Goal: Information Seeking & Learning: Stay updated

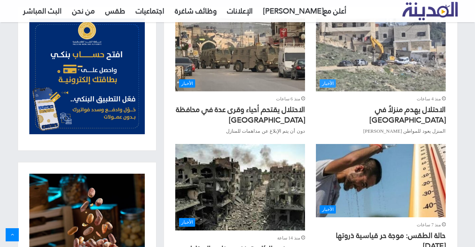
scroll to position [339, 0]
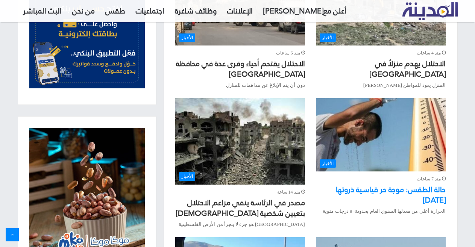
click at [399, 193] on link "حالة الطقس: موجة حر قياسية ذروتها [DATE]" at bounding box center [391, 194] width 110 height 25
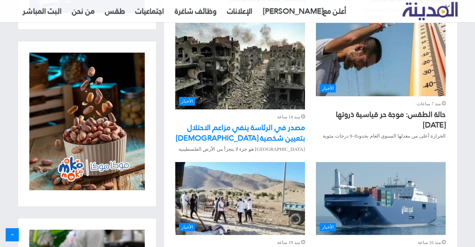
click at [270, 129] on link "مصدر في الرئاسة ينفي مزاعم الاحتلال بتعيين شخصية [DEMOGRAPHIC_DATA]" at bounding box center [240, 132] width 129 height 25
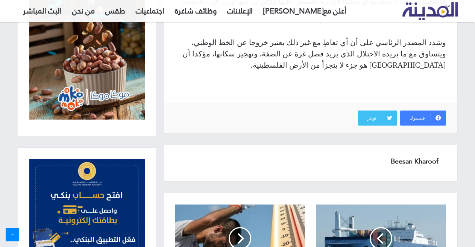
scroll to position [455, 0]
